Goal: Information Seeking & Learning: Understand process/instructions

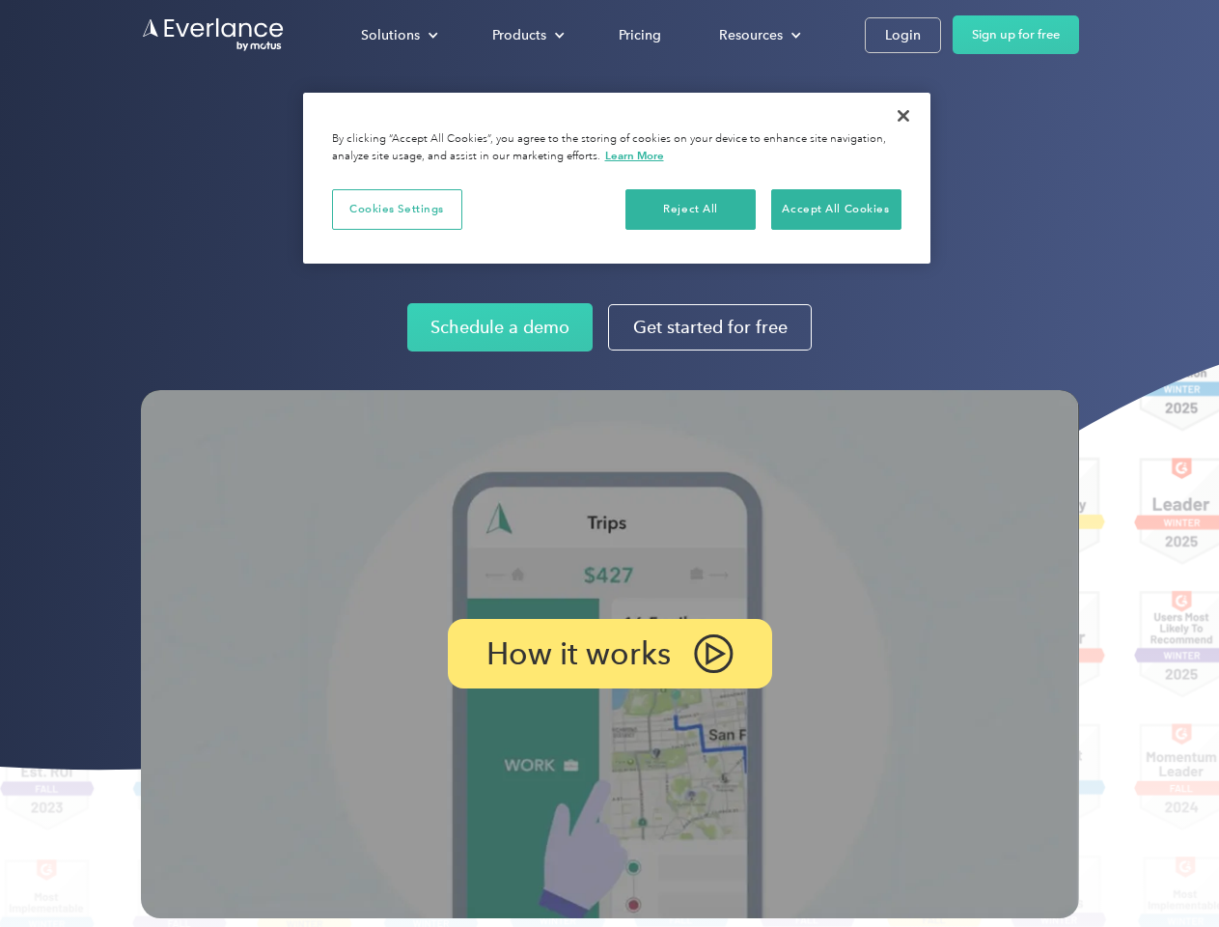
click at [609, 463] on img at bounding box center [610, 654] width 938 height 528
click at [399, 35] on div "Solutions" at bounding box center [390, 35] width 59 height 24
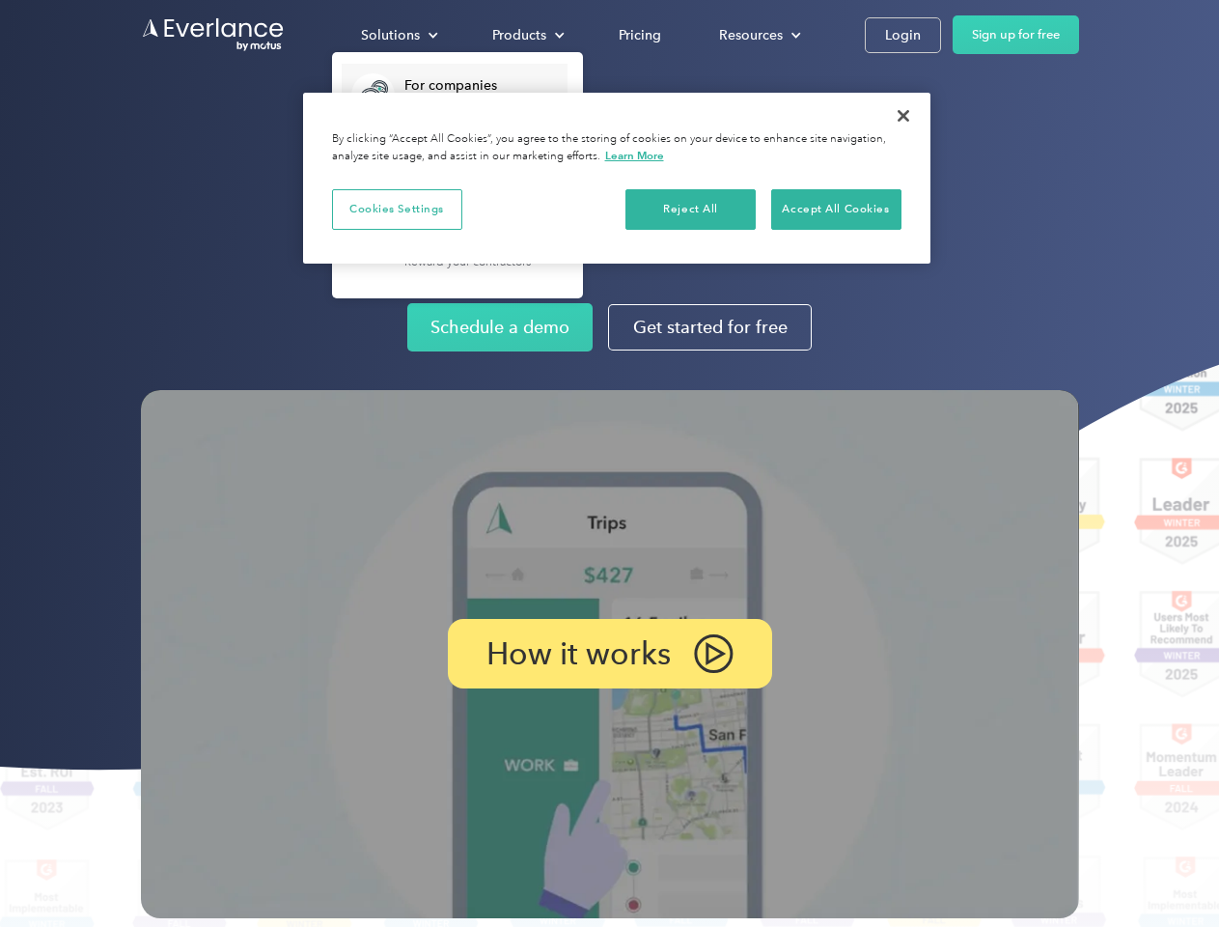
click at [526, 35] on div "Products" at bounding box center [519, 35] width 54 height 24
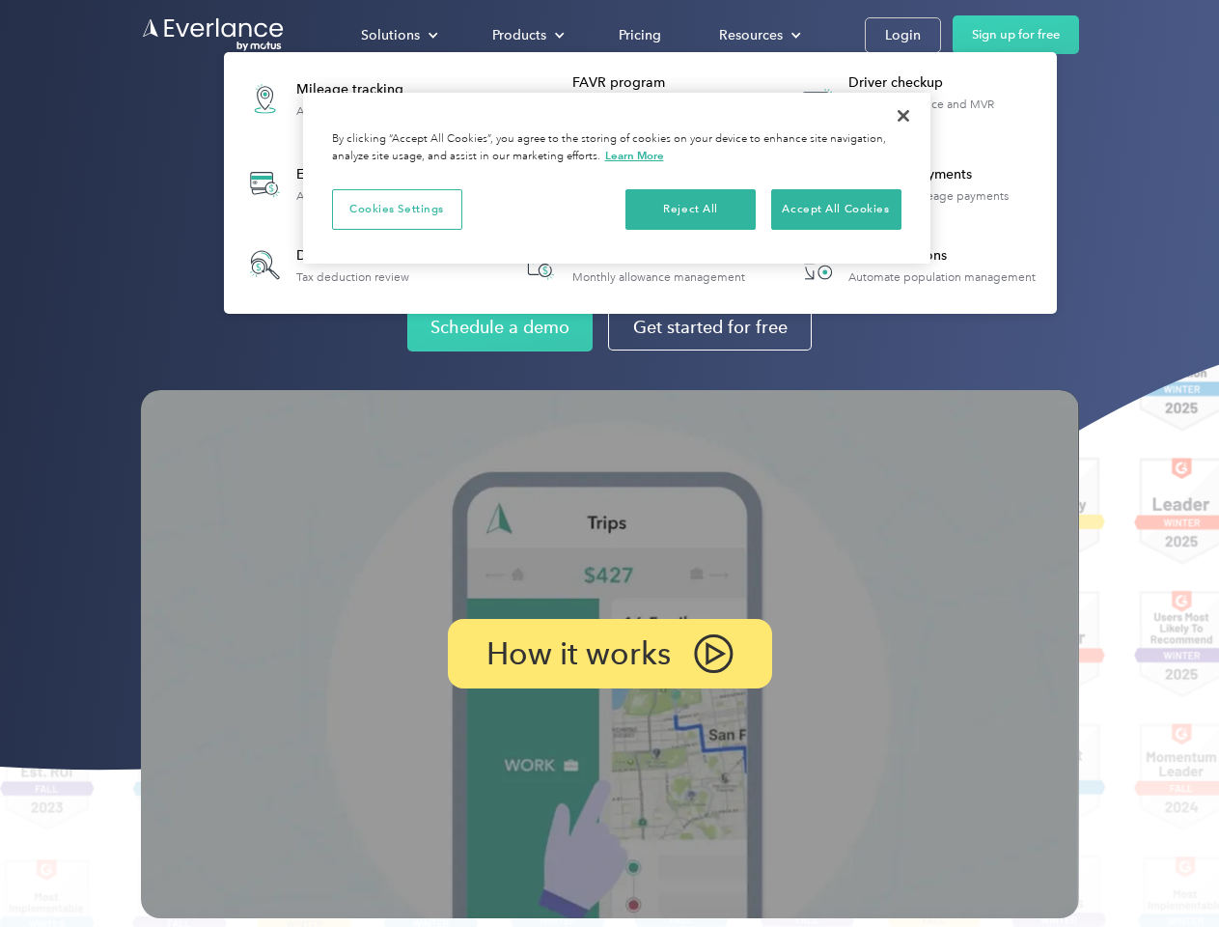
click at [758, 35] on div "Resources" at bounding box center [751, 35] width 64 height 24
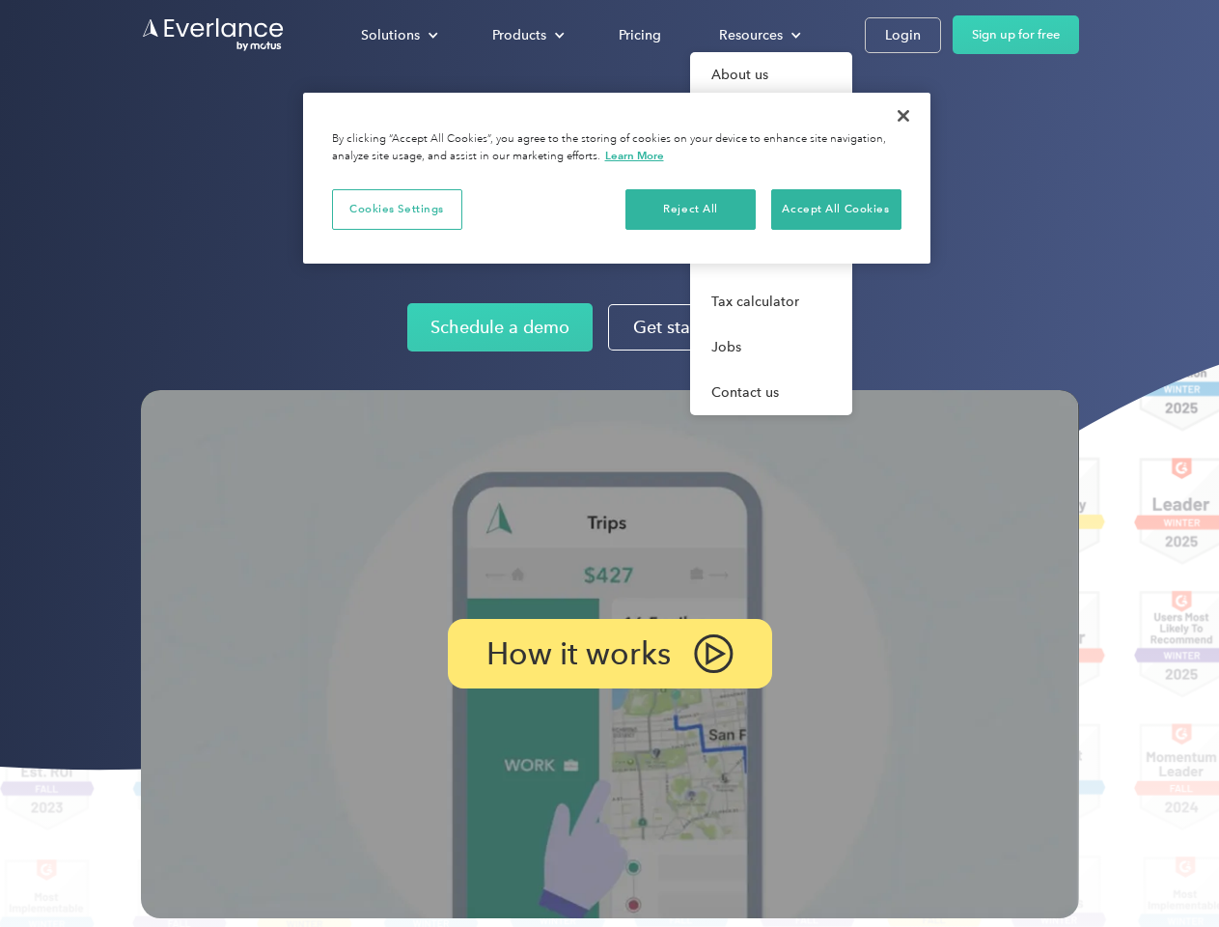
click at [609, 654] on p "How it works" at bounding box center [579, 653] width 184 height 23
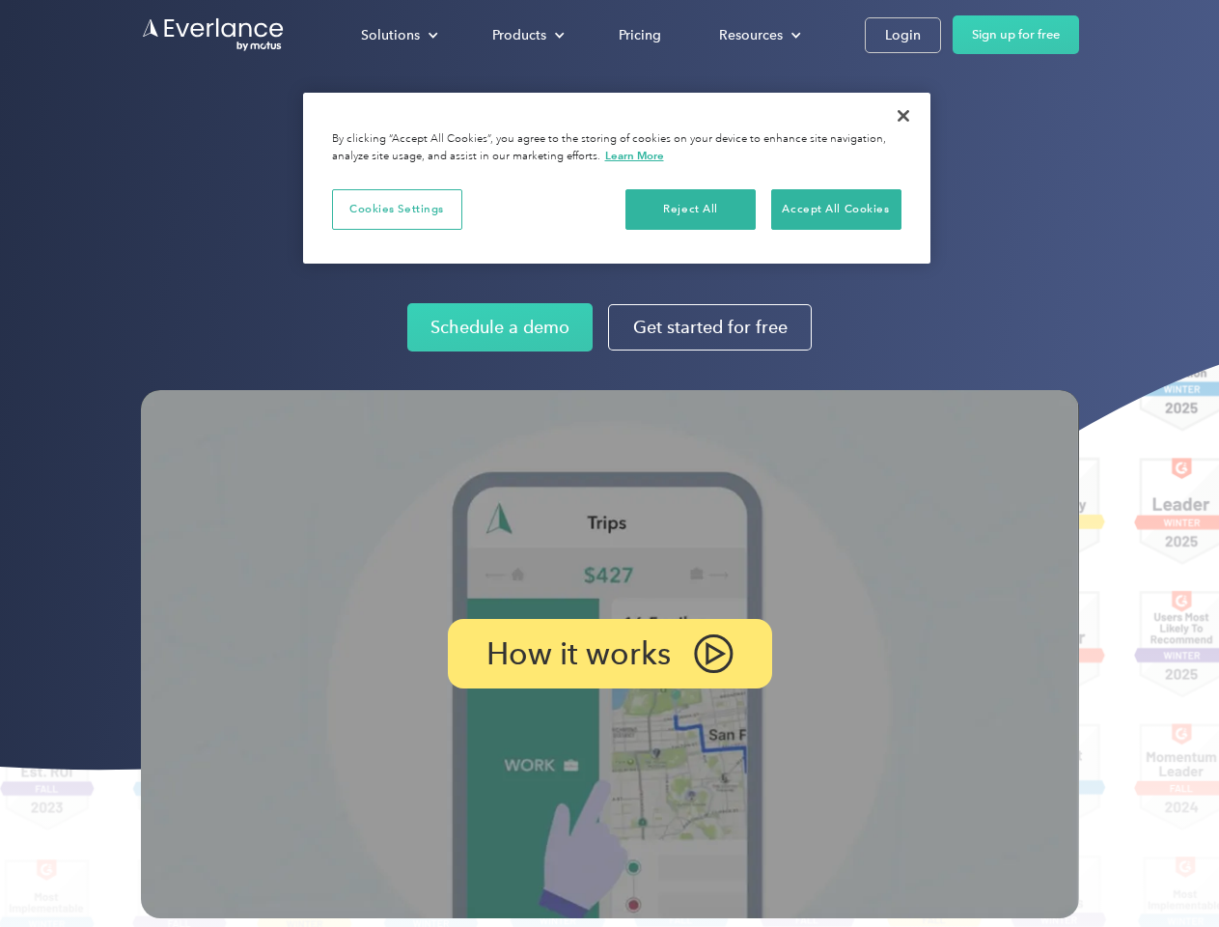
click at [397, 209] on button "Cookies Settings" at bounding box center [397, 209] width 130 height 41
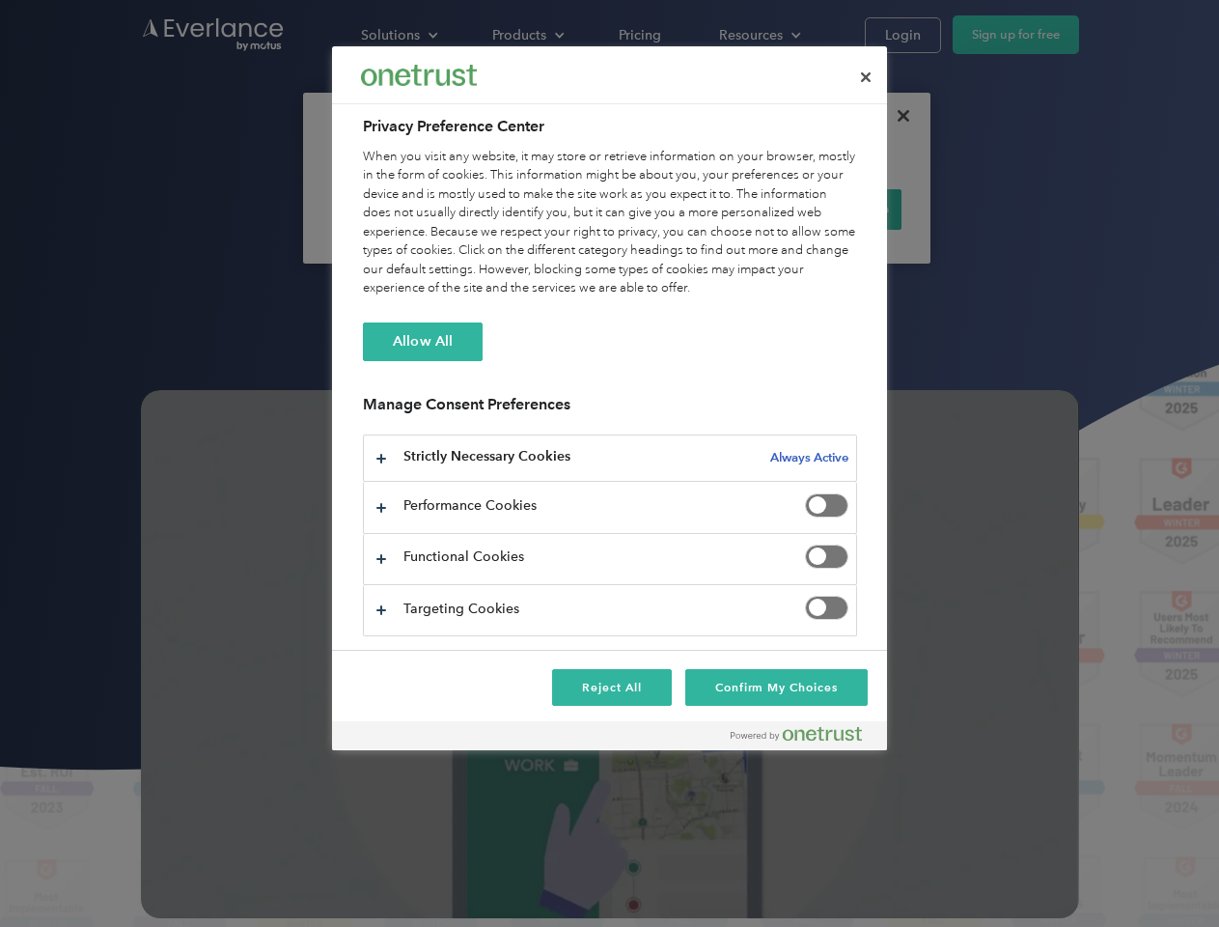
click at [691, 209] on div "When you visit any website, it may store or retrieve information on your browse…" at bounding box center [610, 223] width 494 height 151
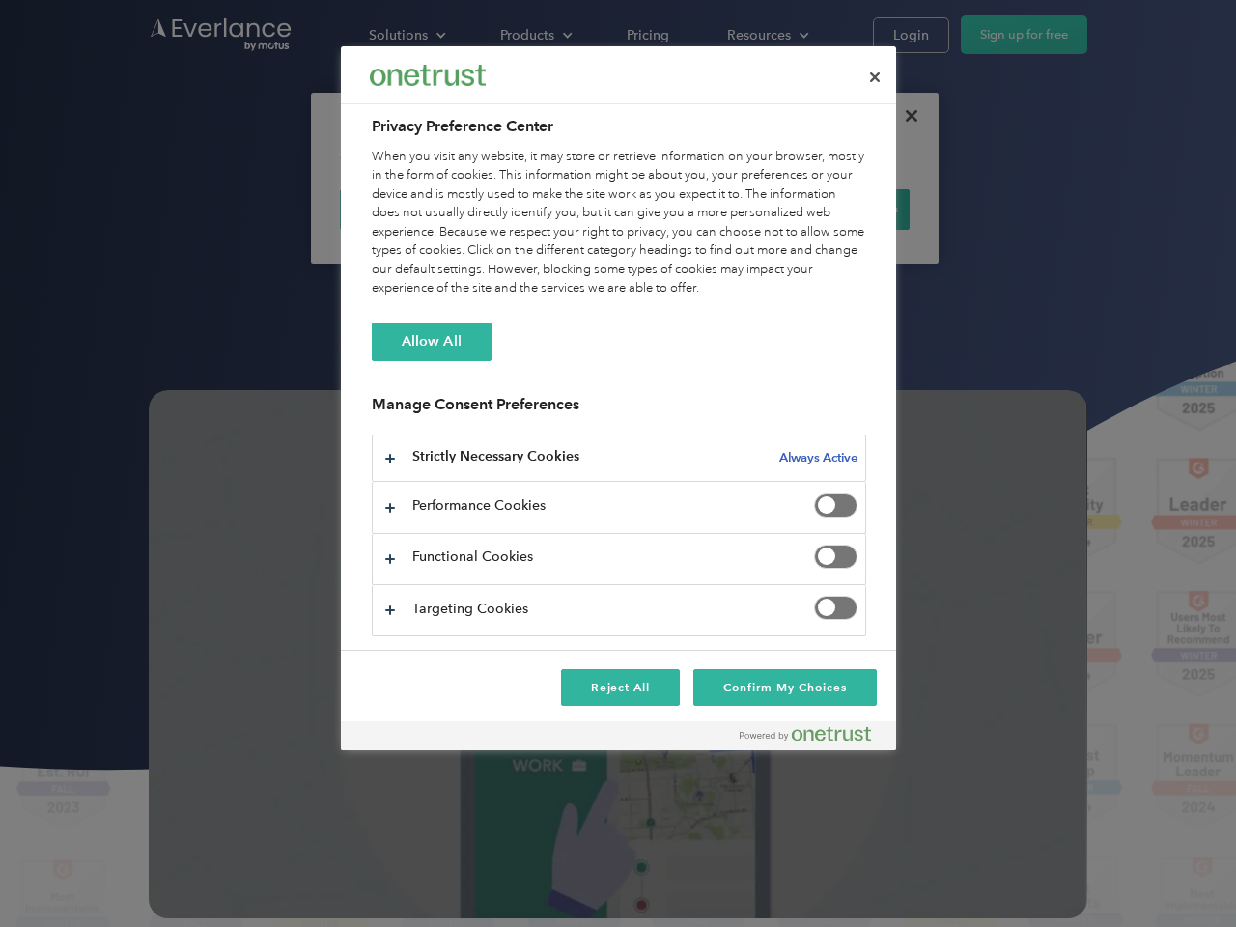
click at [836, 209] on div "When you visit any website, it may store or retrieve information on your browse…" at bounding box center [619, 223] width 494 height 151
click at [904, 116] on div at bounding box center [618, 463] width 1236 height 927
